Goal: Task Accomplishment & Management: Complete application form

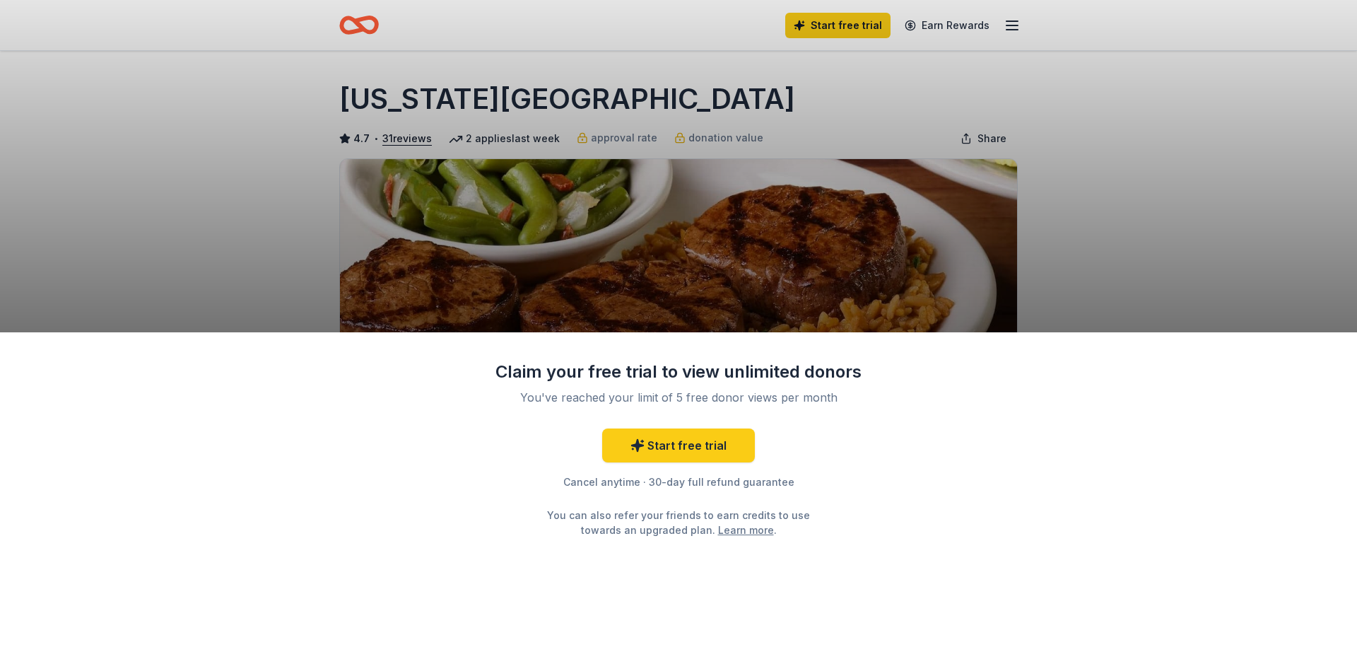
click at [647, 245] on div "Claim your free trial to view unlimited donors You've reached your limit of 5 f…" at bounding box center [678, 332] width 1357 height 664
click at [842, 32] on div "Claim your free trial to view unlimited donors You've reached your limit of 5 f…" at bounding box center [678, 332] width 1357 height 664
click at [718, 527] on link "Learn more" at bounding box center [746, 529] width 56 height 15
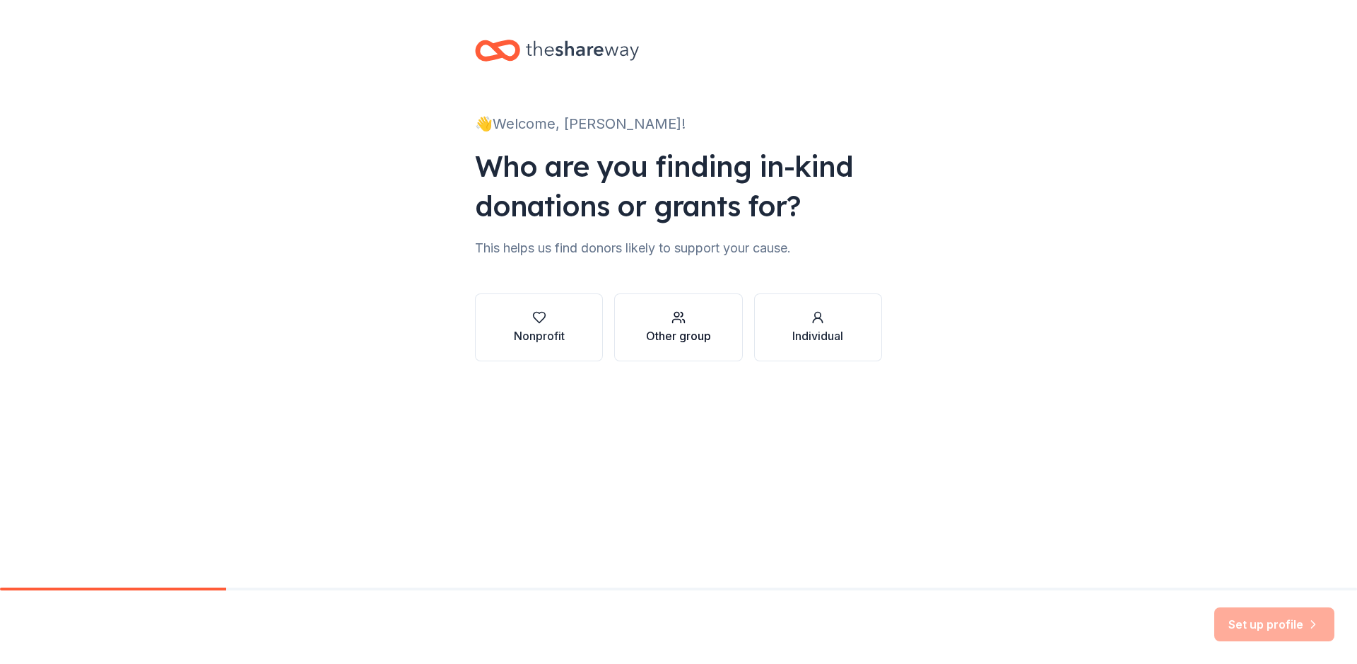
click at [696, 335] on div "Other group" at bounding box center [678, 335] width 65 height 17
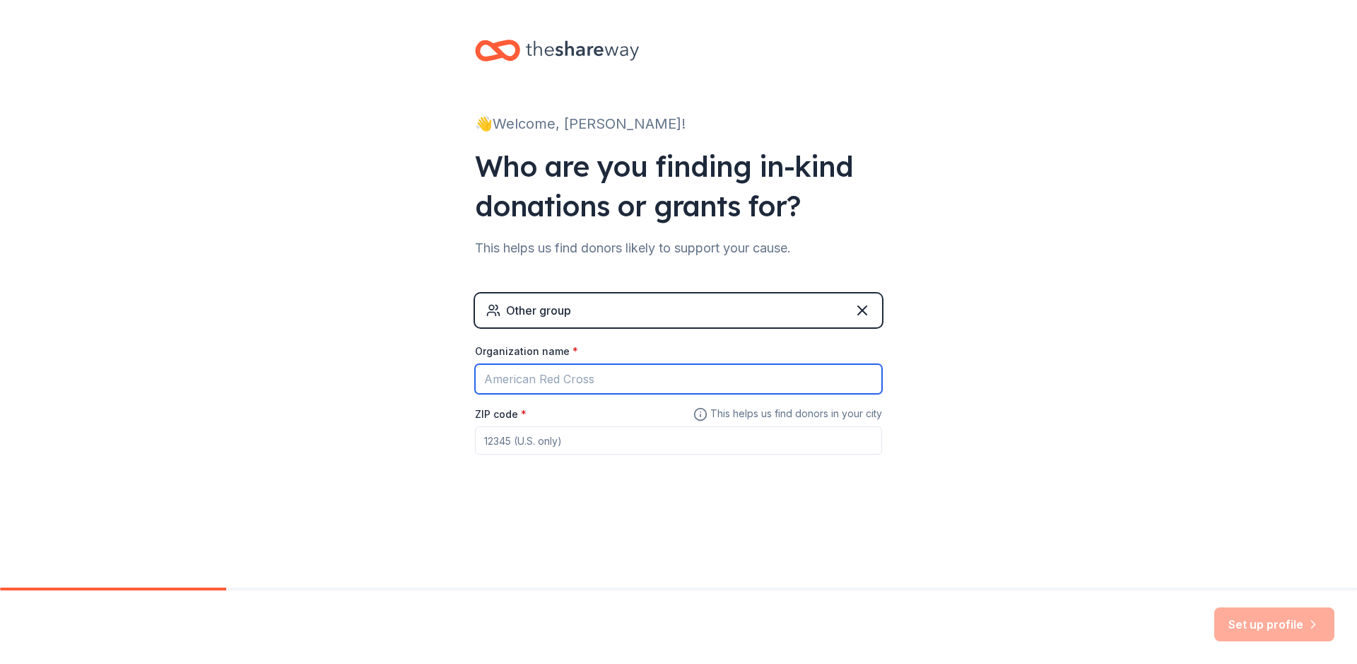
click at [641, 379] on input "Organization name *" at bounding box center [678, 379] width 407 height 30
type input "FFA"
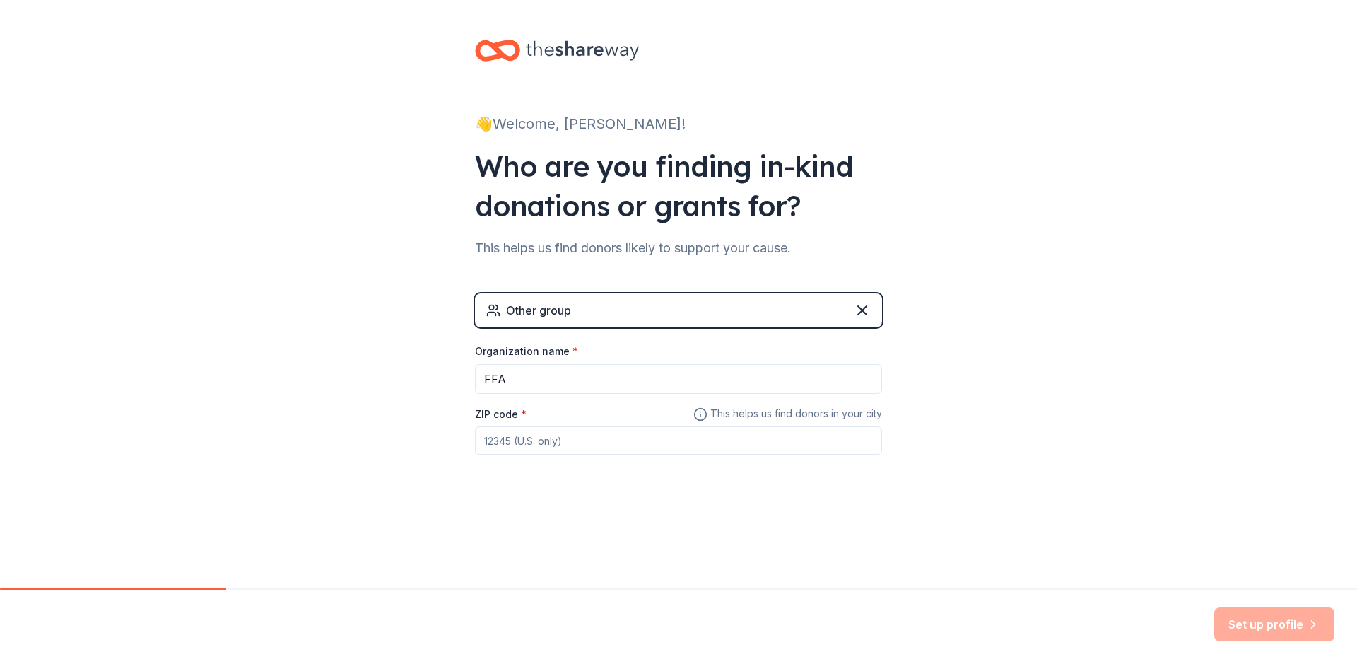
click at [611, 449] on input "ZIP code *" at bounding box center [678, 440] width 407 height 28
type input "93230"
click at [1276, 626] on button "Set up profile" at bounding box center [1274, 624] width 120 height 34
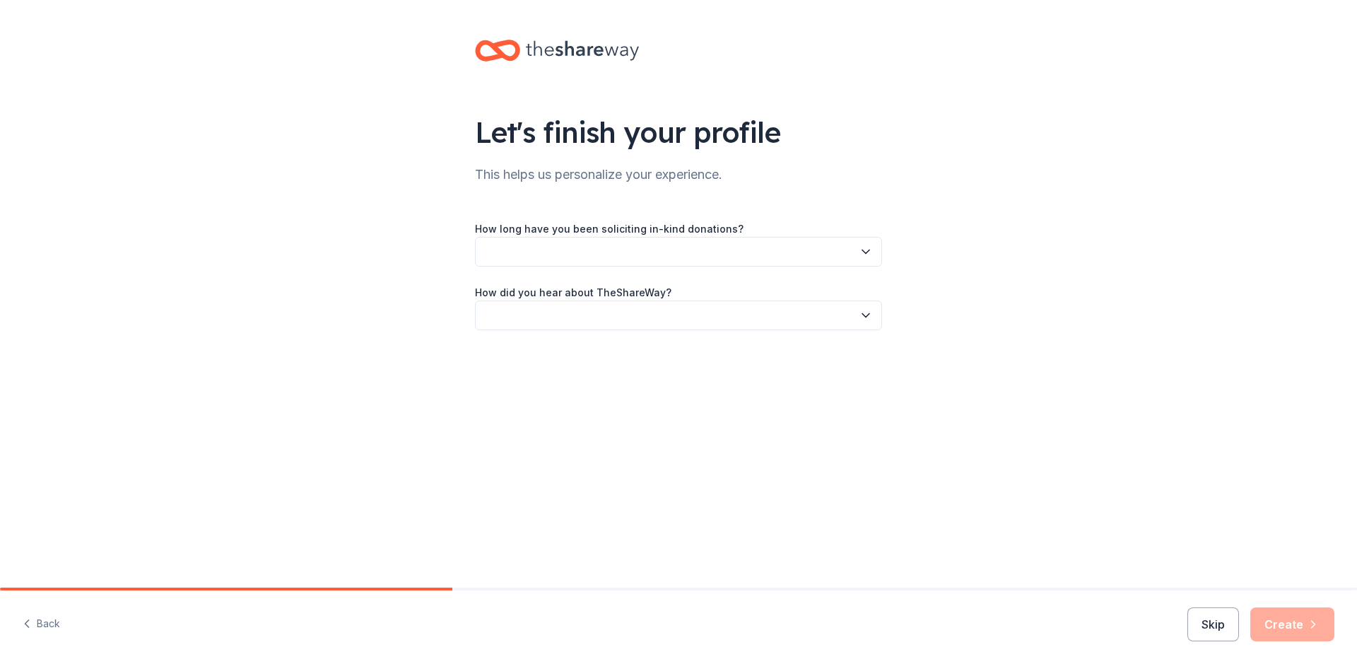
click at [554, 247] on button "button" at bounding box center [678, 252] width 407 height 30
click at [511, 296] on div "This is my first time!" at bounding box center [535, 289] width 90 height 17
click at [542, 312] on button "button" at bounding box center [678, 315] width 407 height 30
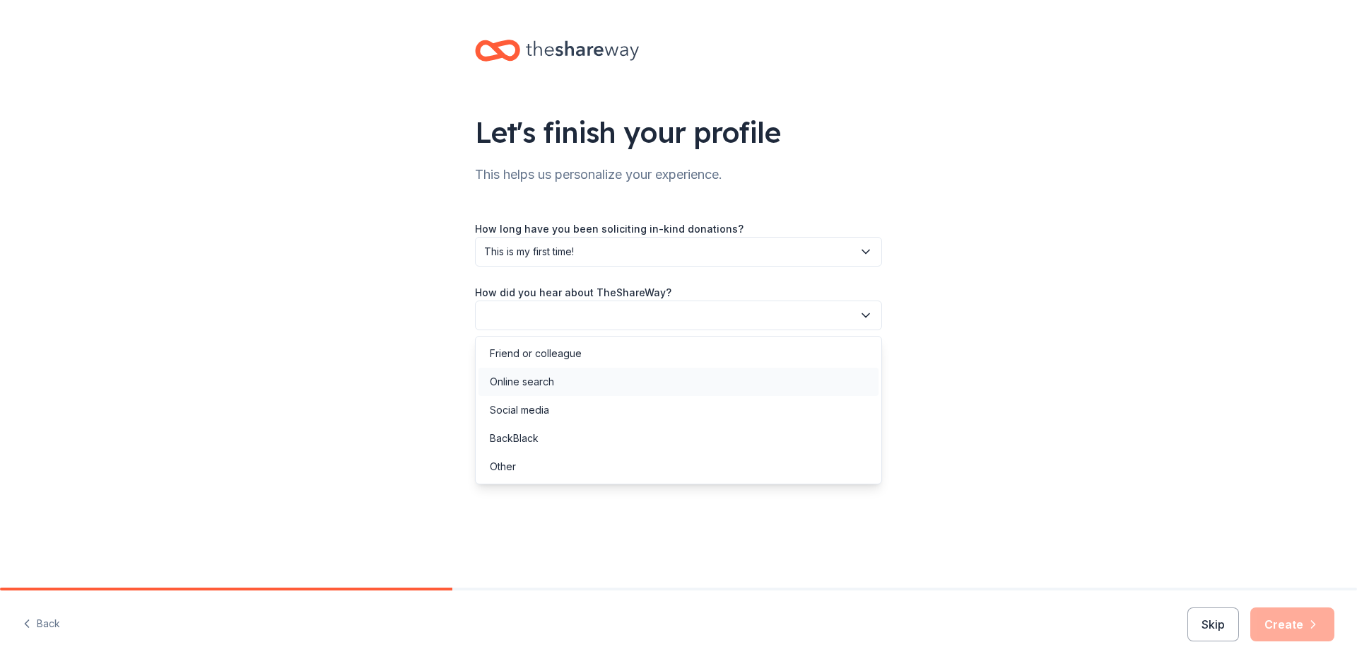
click at [539, 384] on div "Online search" at bounding box center [522, 381] width 64 height 17
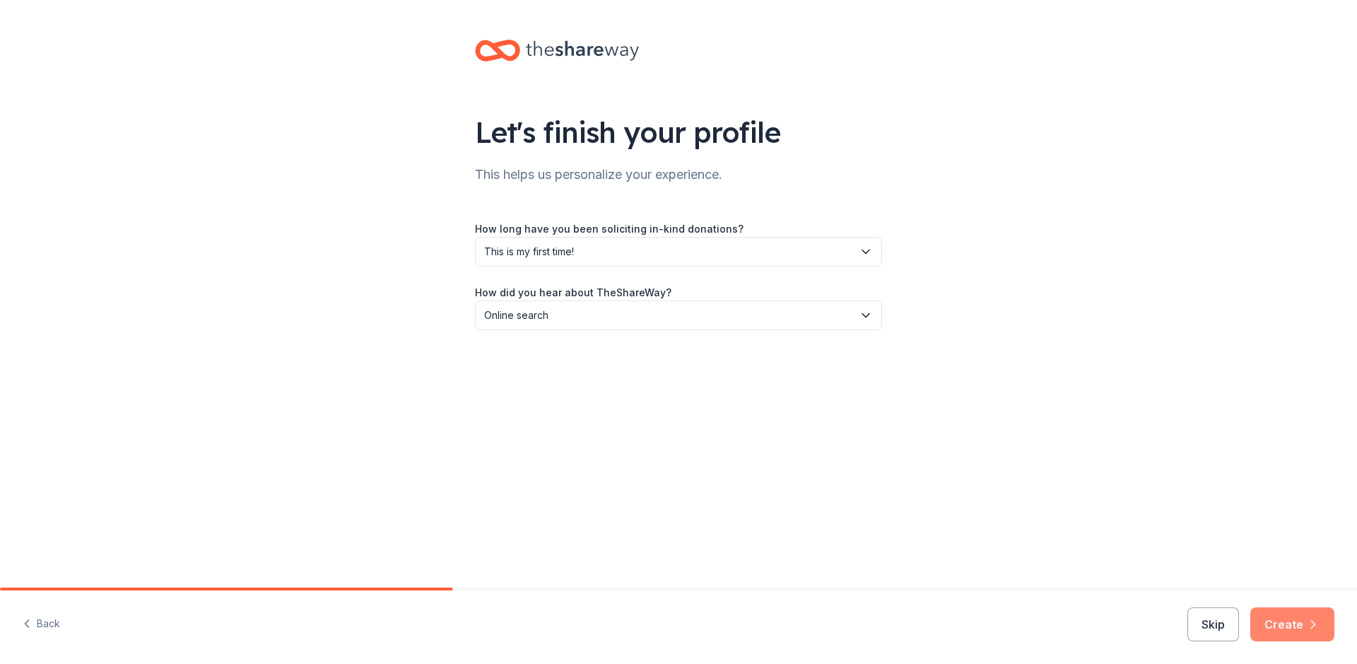
click at [1311, 627] on icon "button" at bounding box center [1313, 624] width 14 height 14
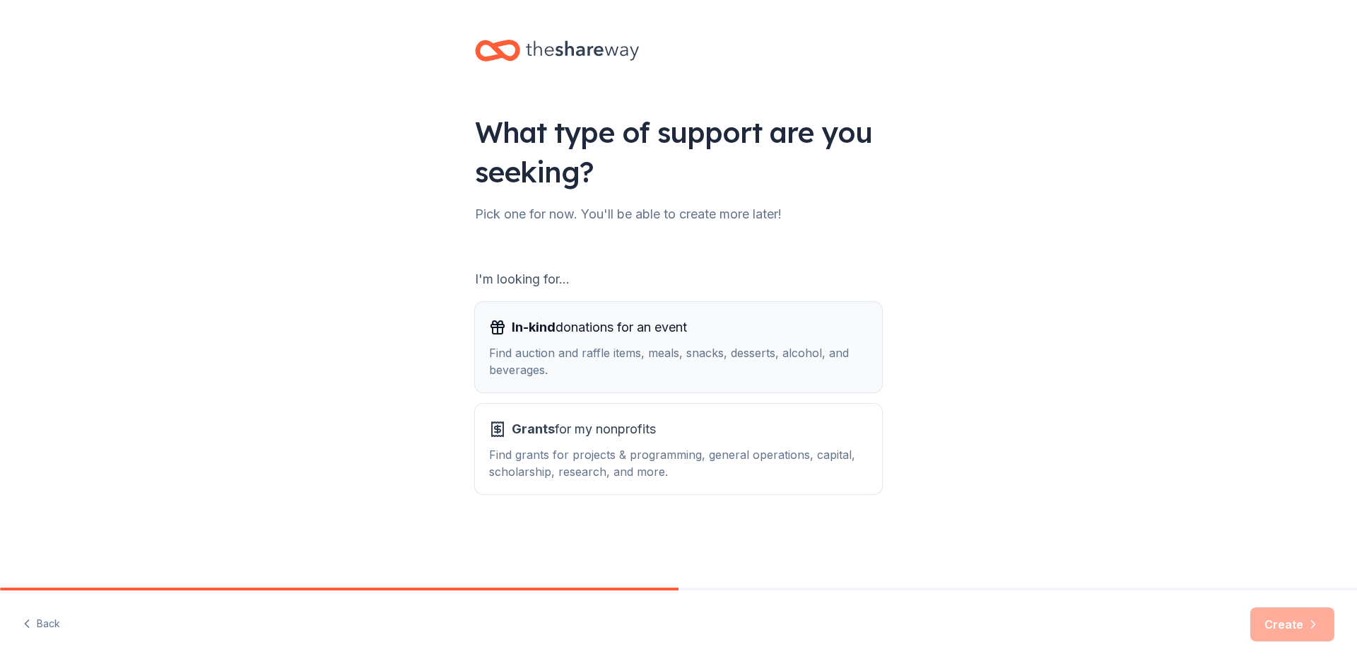
click at [582, 363] on div "Find auction and raffle items, meals, snacks, desserts, alcohol, and beverages." at bounding box center [678, 361] width 379 height 34
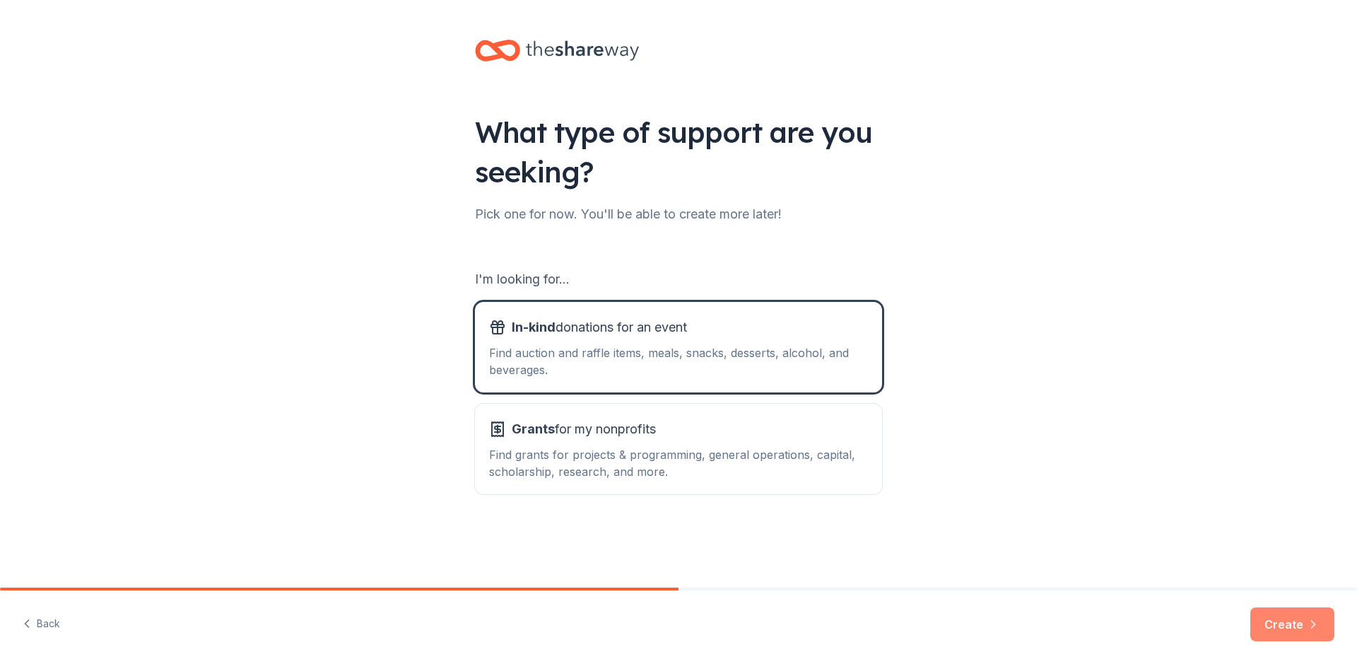
click at [1284, 616] on button "Create" at bounding box center [1292, 624] width 84 height 34
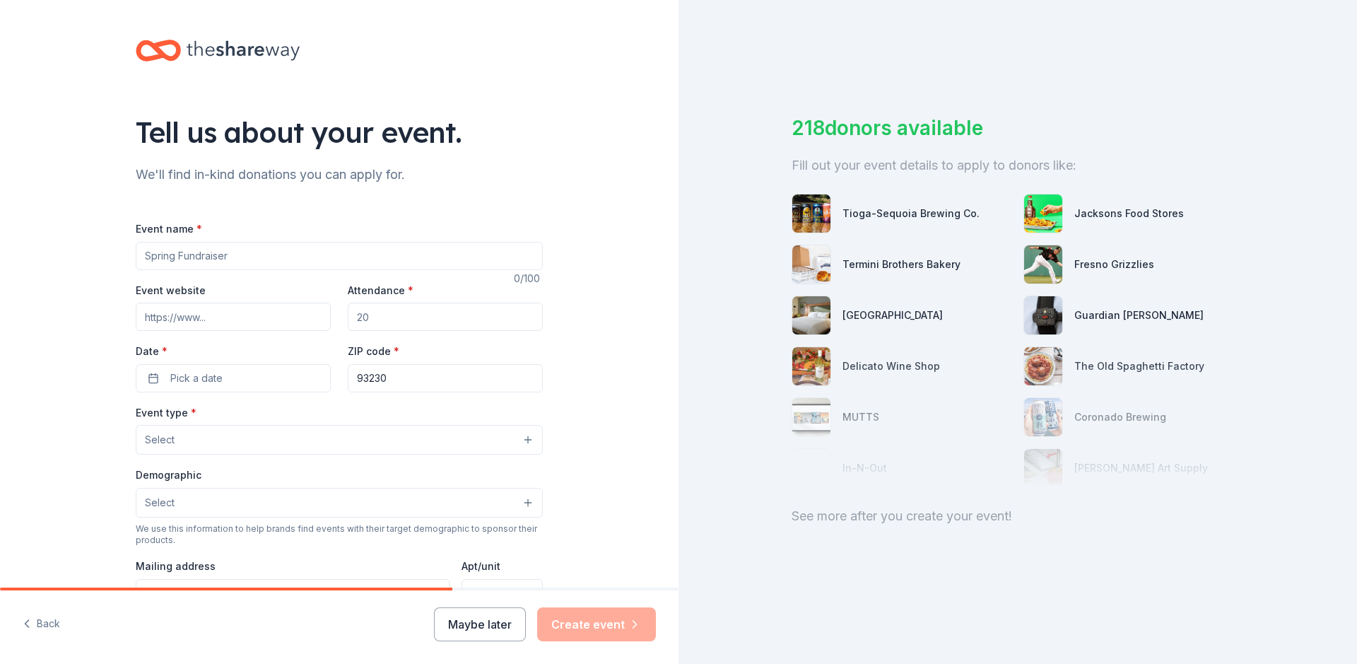
click at [240, 252] on input "Event name *" at bounding box center [339, 256] width 407 height 28
type input "National FFA Convention Trip"
click at [402, 316] on input "Attendance *" at bounding box center [445, 316] width 195 height 28
type input "8"
click at [260, 370] on button "Pick a date" at bounding box center [233, 378] width 195 height 28
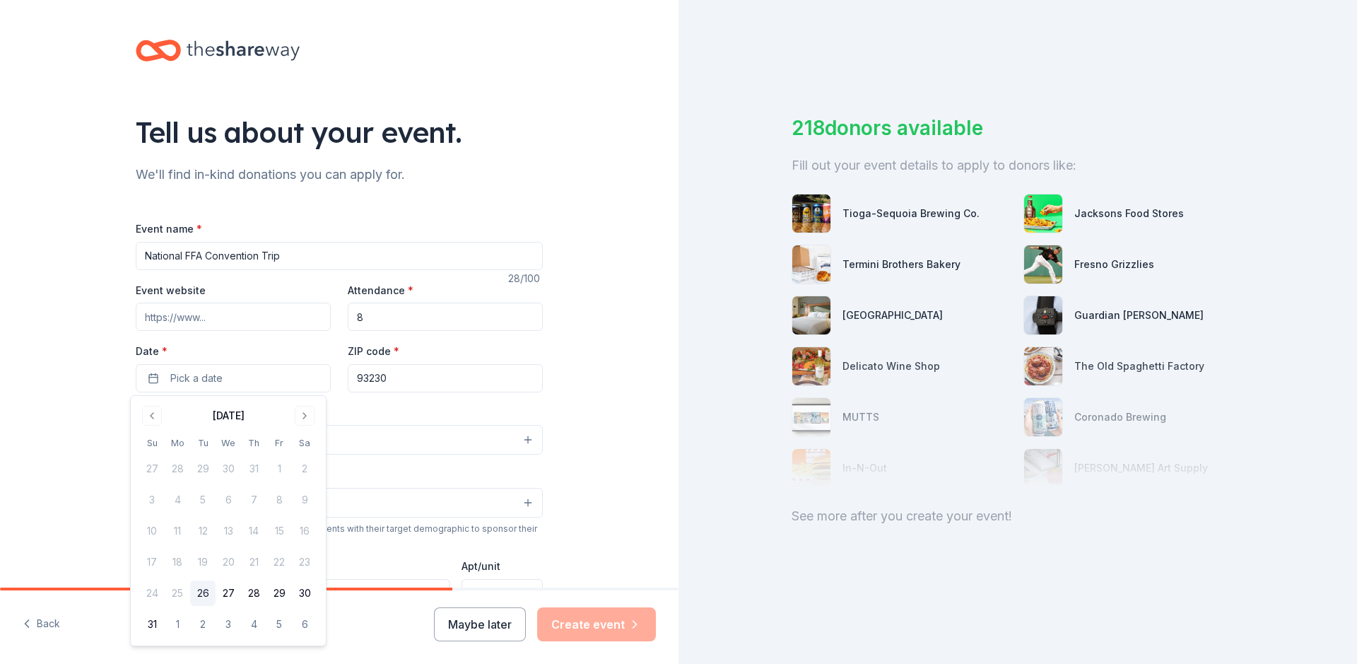
click at [66, 384] on div "Tell us about your event. We'll find in-kind donations you can apply for. Event…" at bounding box center [339, 470] width 678 height 941
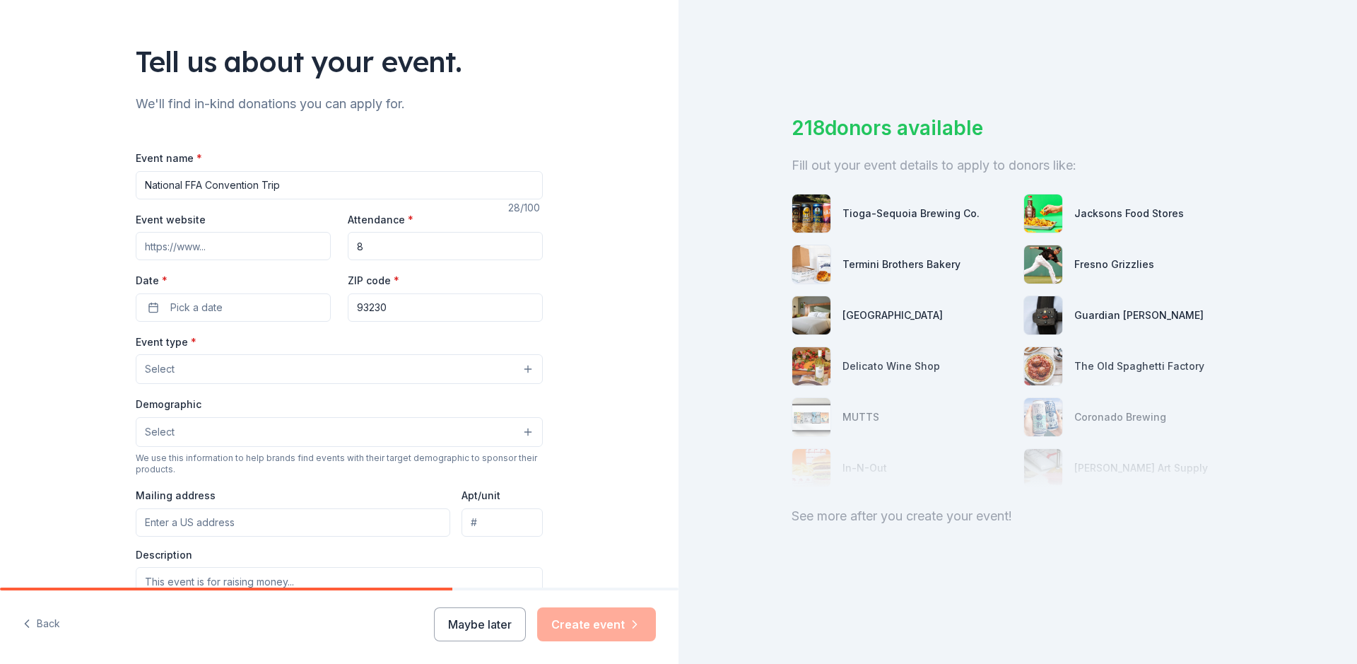
click at [188, 364] on button "Select" at bounding box center [339, 369] width 407 height 30
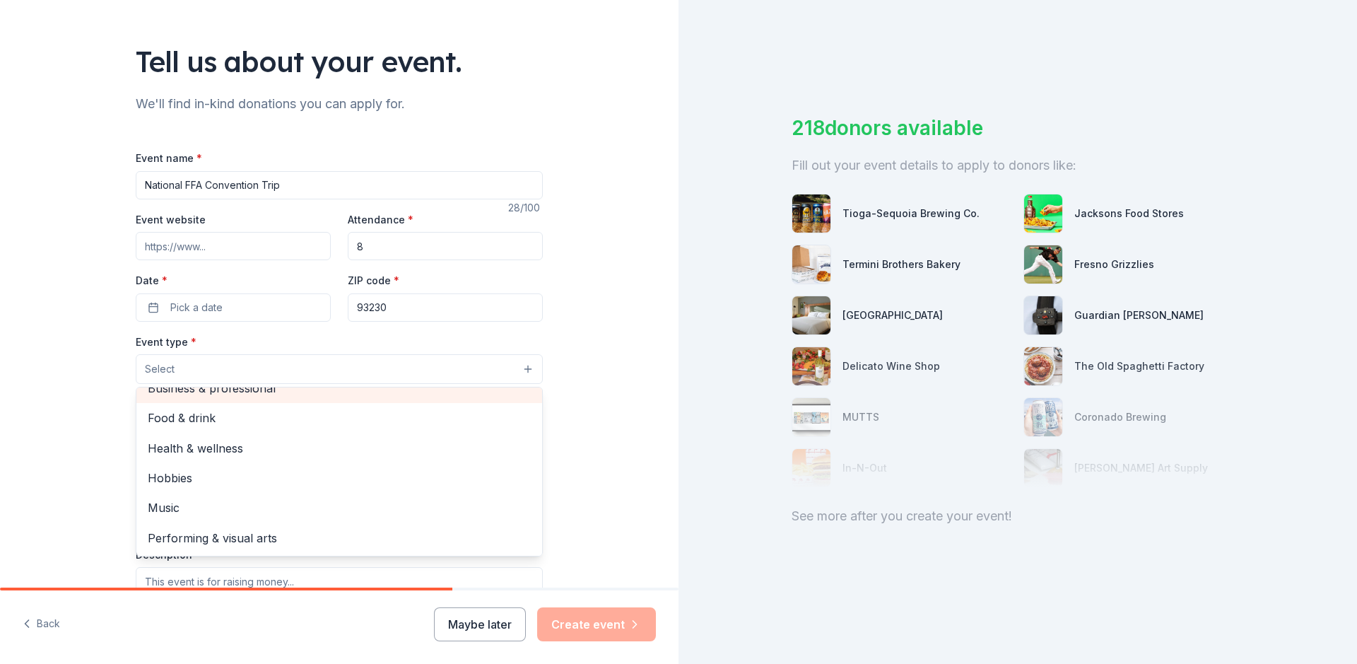
scroll to position [0, 0]
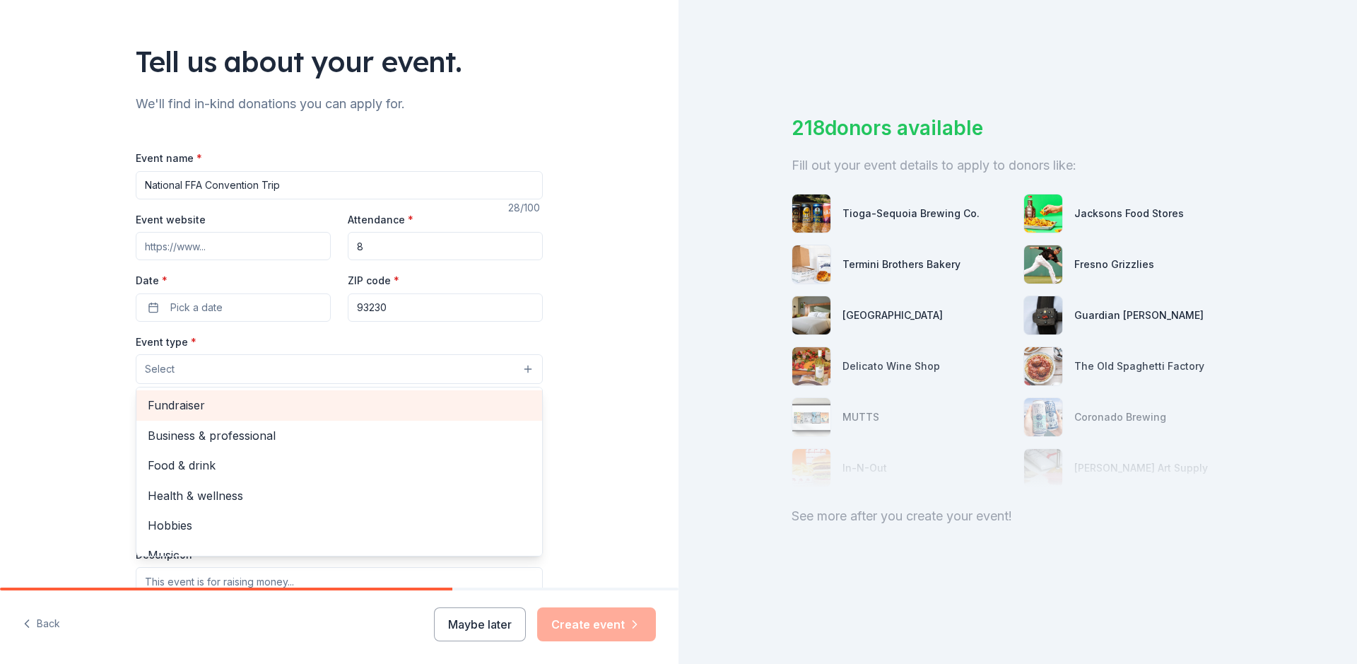
click at [185, 417] on div "Fundraiser" at bounding box center [339, 405] width 406 height 30
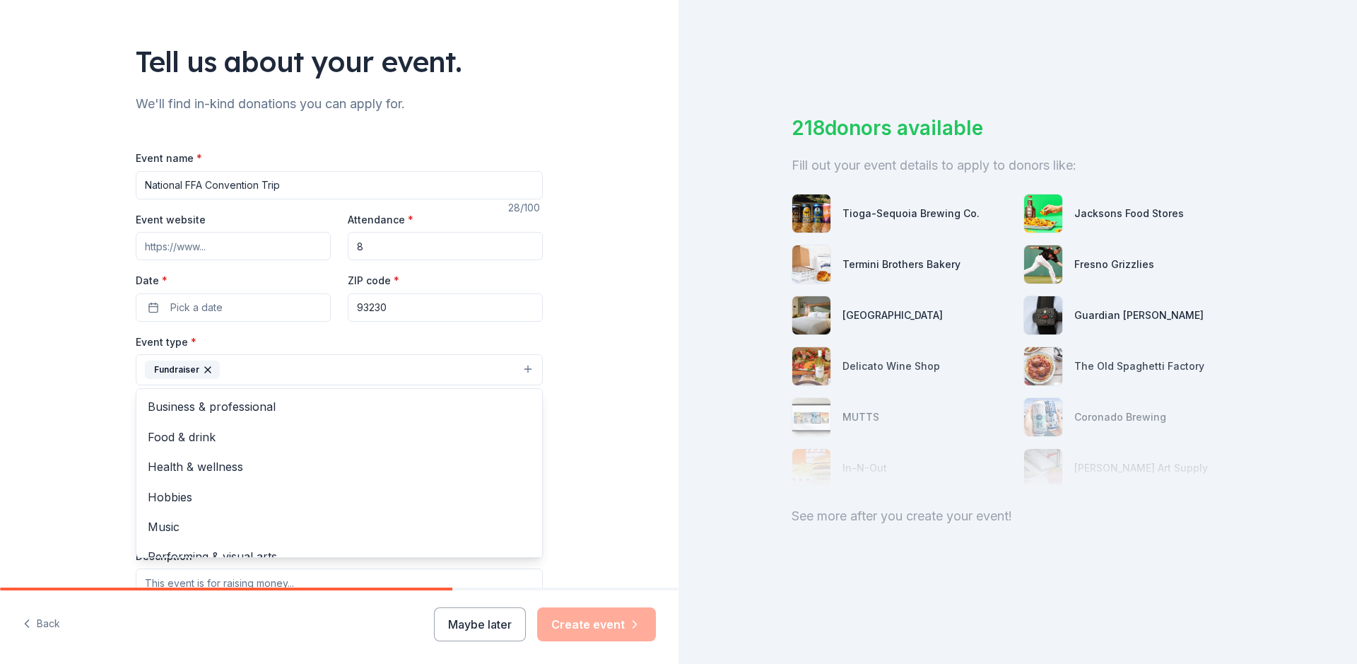
click at [0, 405] on div "Tell us about your event. We'll find in-kind donations you can apply for. Event…" at bounding box center [339, 400] width 678 height 942
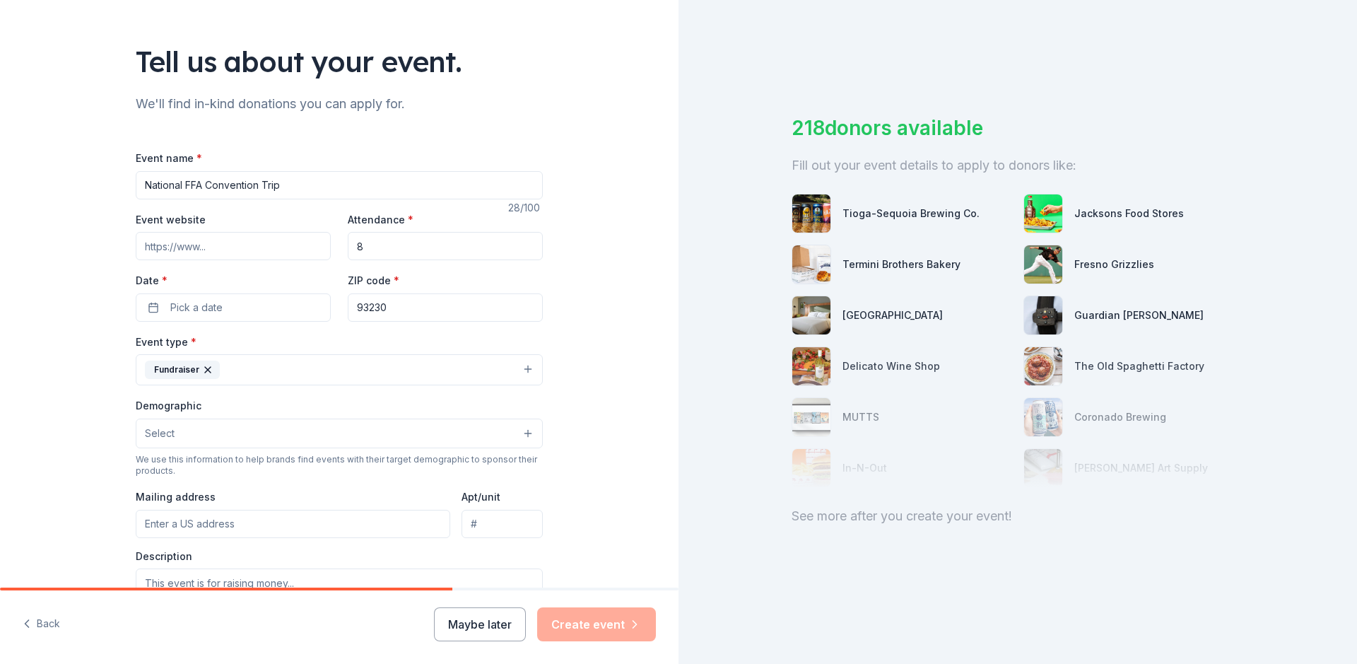
click at [165, 445] on button "Select" at bounding box center [339, 433] width 407 height 30
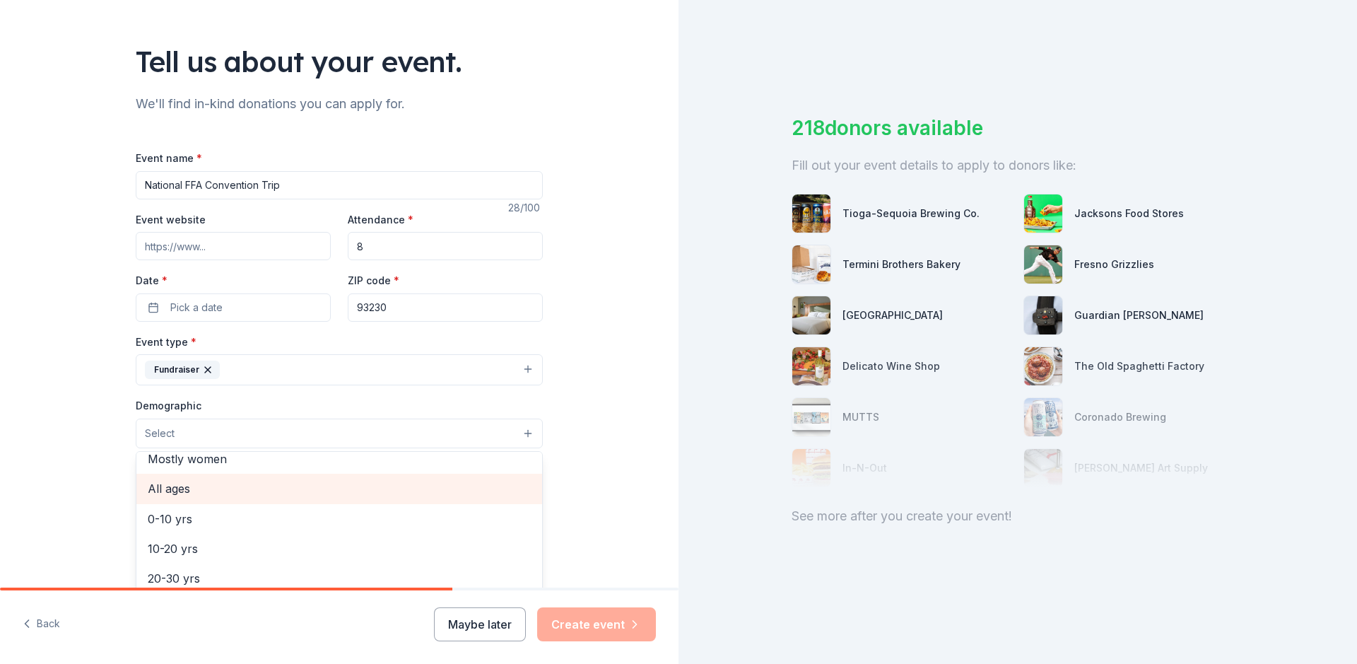
scroll to position [227, 0]
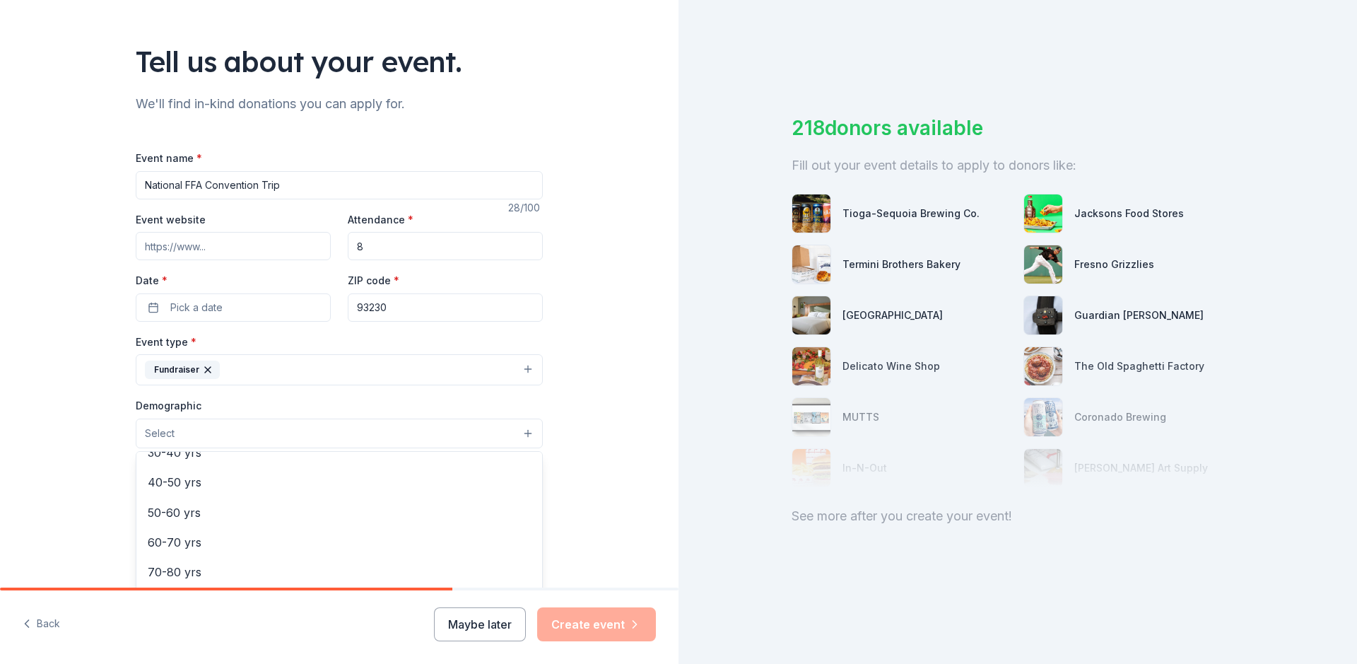
click at [3, 476] on div "Tell us about your event. We'll find in-kind donations you can apply for. Event…" at bounding box center [339, 400] width 678 height 942
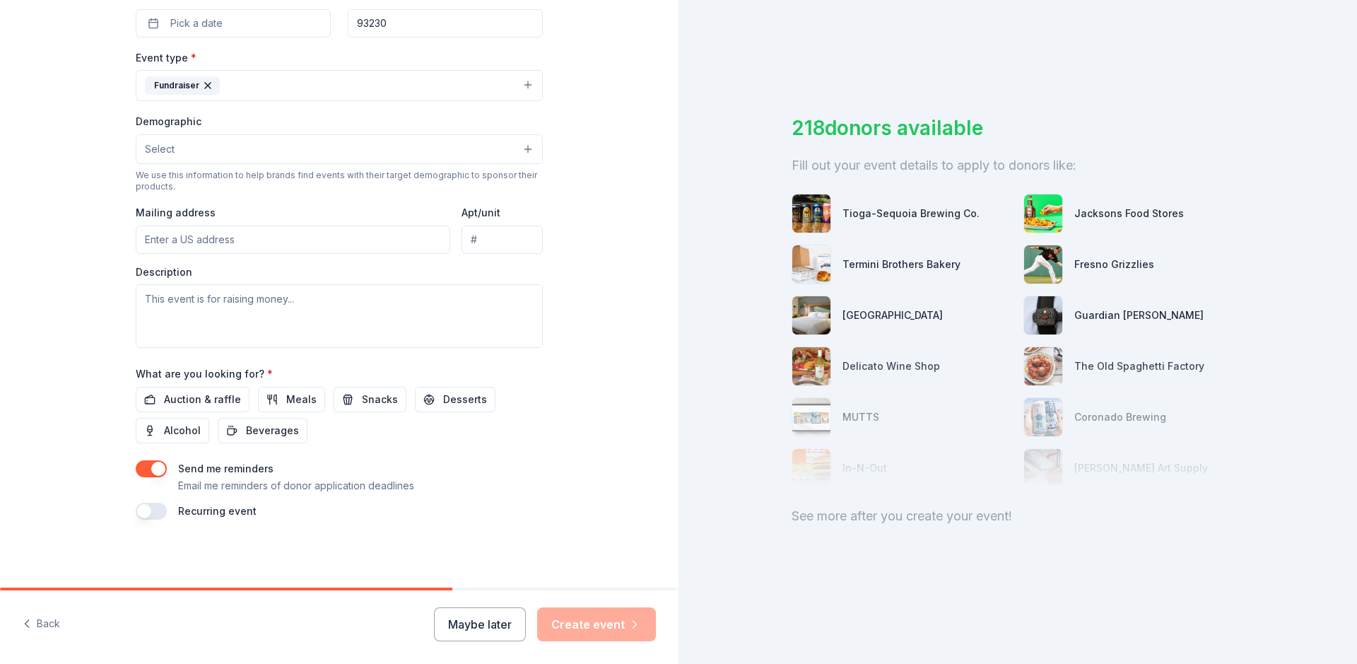
scroll to position [0, 0]
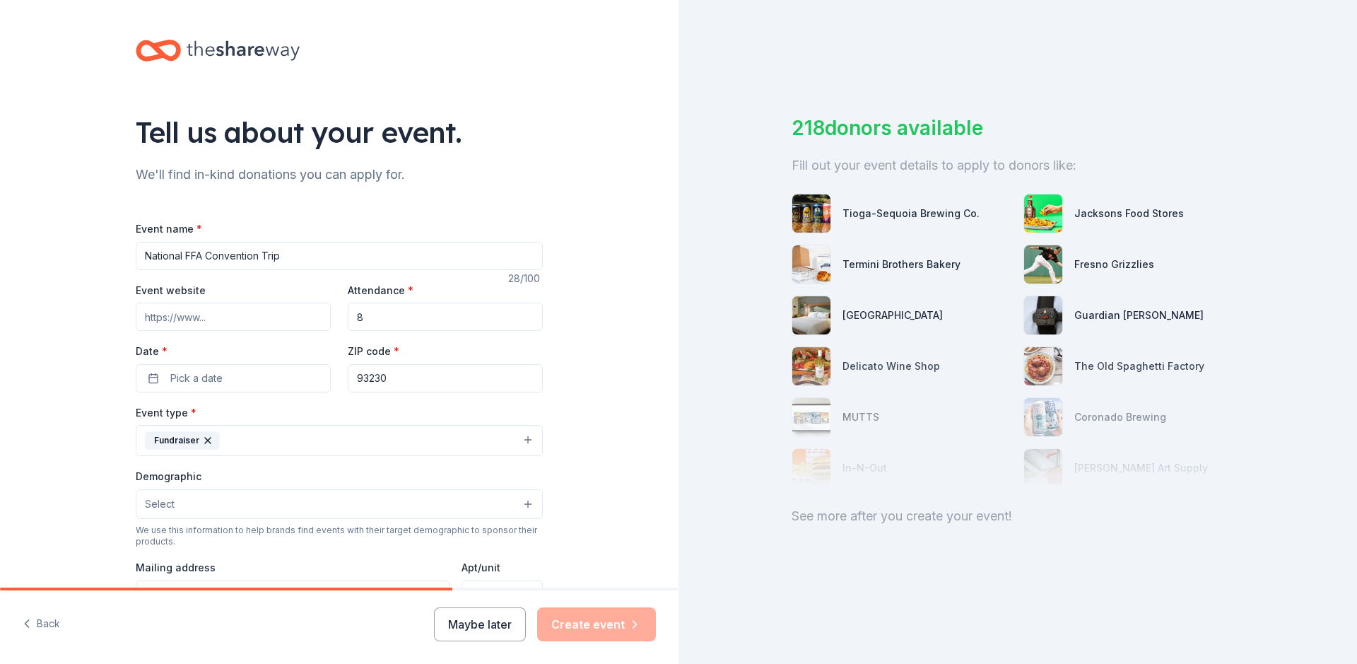
click at [258, 55] on icon at bounding box center [243, 50] width 113 height 29
